Goal: Find specific page/section: Find specific page/section

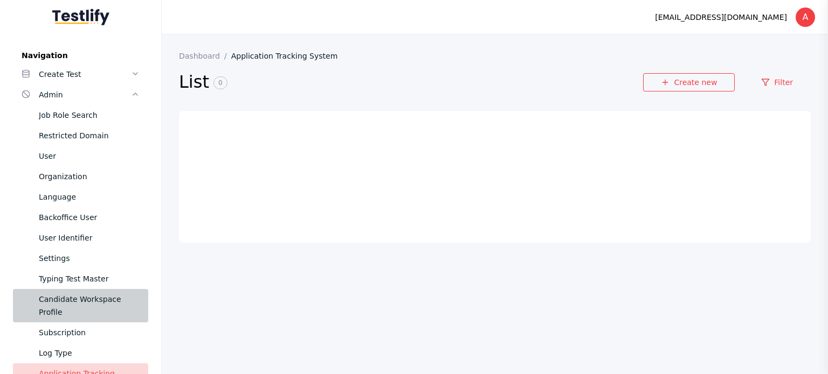
scroll to position [216, 0]
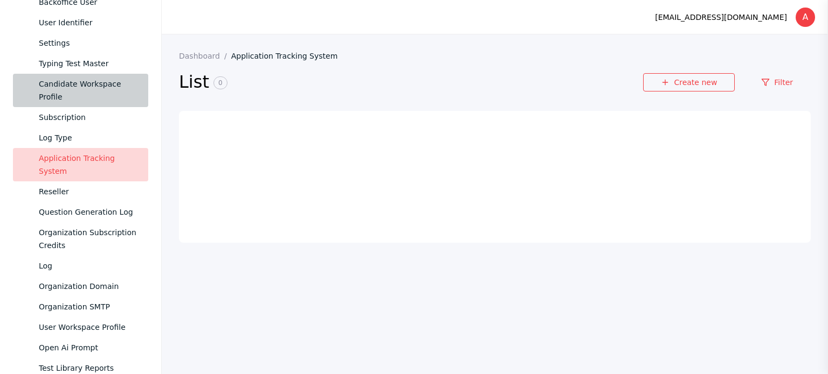
drag, startPoint x: 89, startPoint y: 89, endPoint x: 336, endPoint y: 152, distance: 254.7
click at [90, 89] on div "Candidate Workspace Profile" at bounding box center [89, 91] width 101 height 26
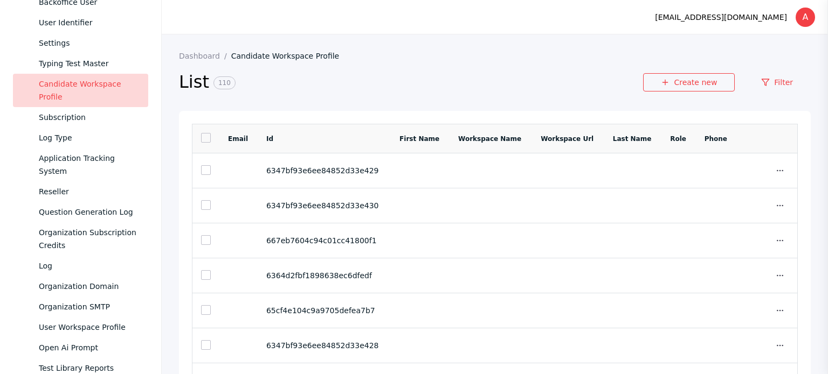
drag, startPoint x: 754, startPoint y: 81, endPoint x: 734, endPoint y: 128, distance: 50.7
click at [754, 81] on link "Filter" at bounding box center [776, 82] width 67 height 18
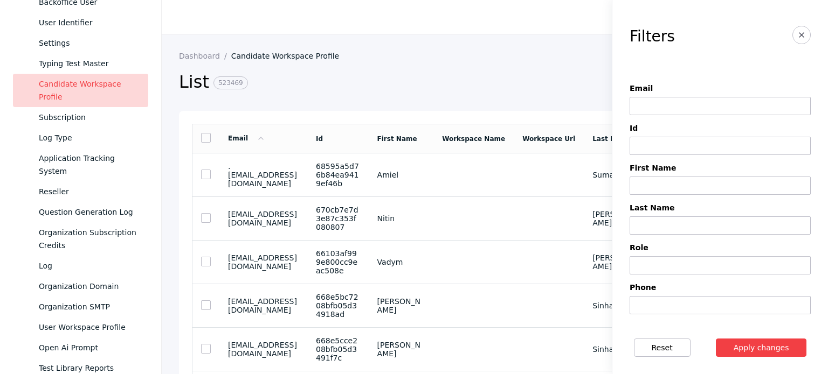
click at [675, 106] on input at bounding box center [719, 106] width 181 height 18
paste input "**********"
type input "**********"
click at [716, 339] on button "Apply changes" at bounding box center [761, 348] width 91 height 18
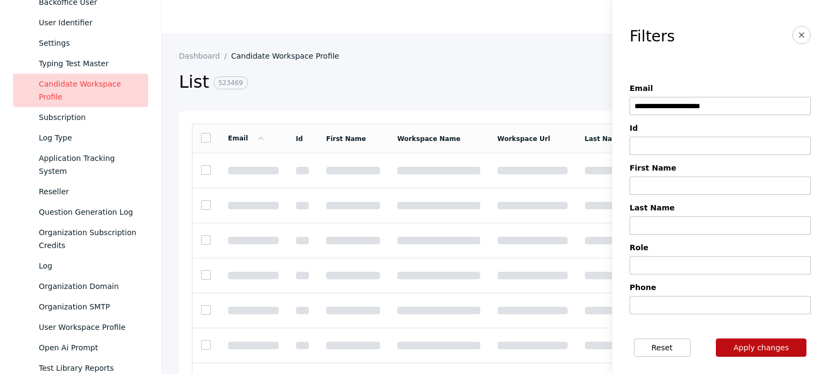
click at [748, 351] on button "Apply changes" at bounding box center [761, 348] width 91 height 18
click at [744, 345] on button "Apply changes" at bounding box center [761, 348] width 91 height 18
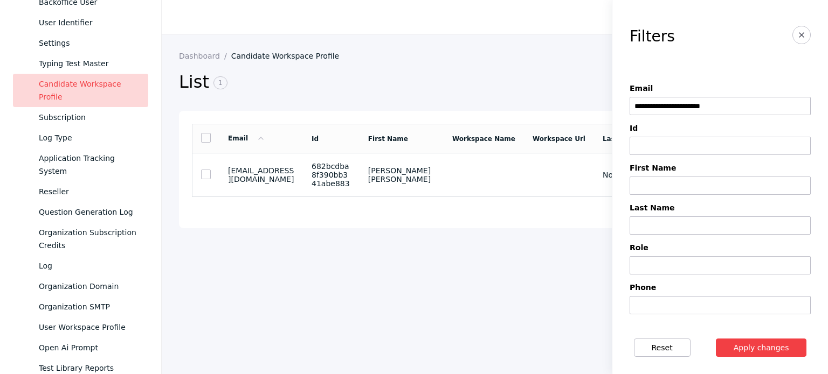
click at [0, 191] on section "Navigation Create Test Admin Job Role Search Restricted Domain User Organizatio…" at bounding box center [80, 358] width 161 height 1063
click at [351, 166] on section "682bcdba8f390bb341abe883" at bounding box center [330, 175] width 39 height 26
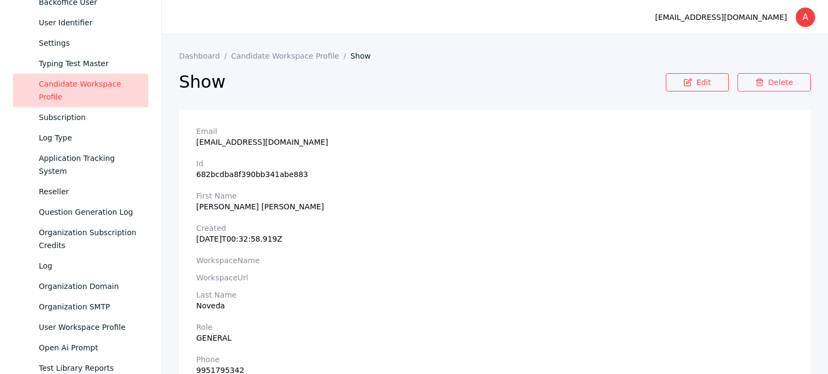
click at [220, 302] on section "Last Name [PERSON_NAME]" at bounding box center [494, 300] width 597 height 19
